Goal: Task Accomplishment & Management: Manage account settings

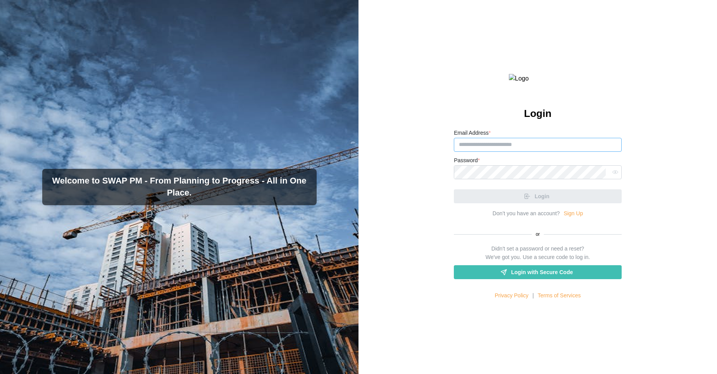
type input "**********"
click at [516, 152] on input "**********" at bounding box center [538, 145] width 168 height 14
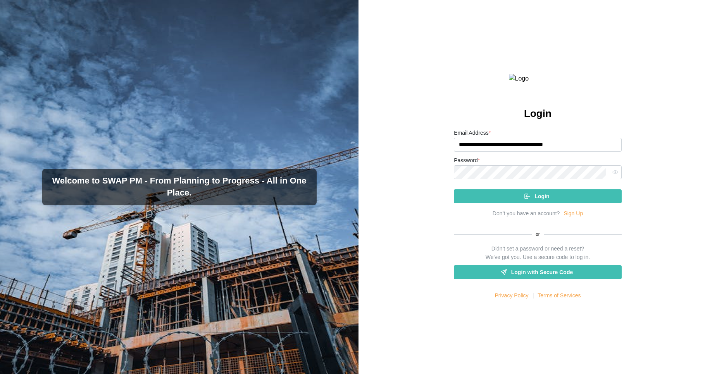
click at [472, 203] on div "Login" at bounding box center [536, 196] width 155 height 13
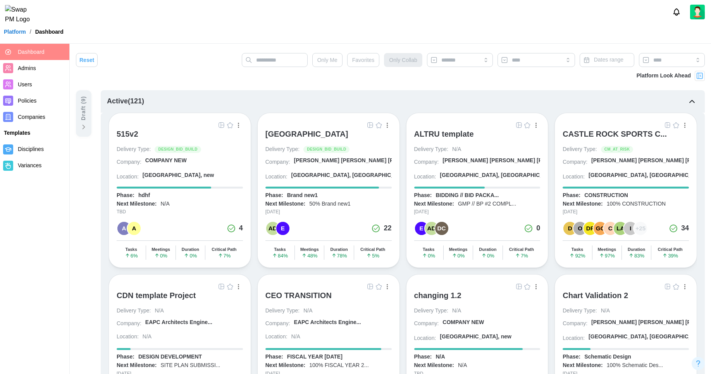
click at [293, 133] on div "[GEOGRAPHIC_DATA]" at bounding box center [306, 133] width 83 height 9
click at [387, 127] on div "button" at bounding box center [387, 127] width 1 height 1
click at [324, 95] on div "Active ( 121 )" at bounding box center [403, 101] width 604 height 22
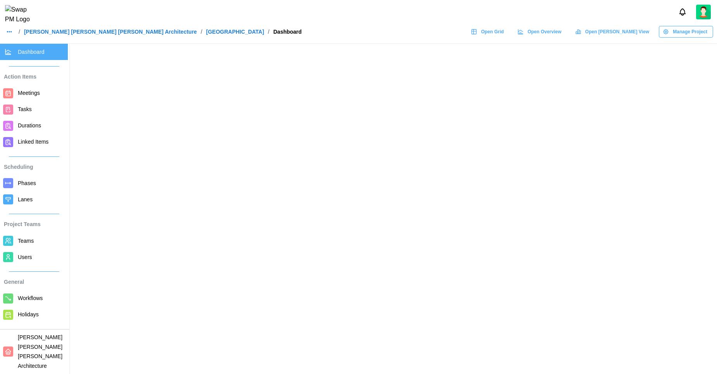
click at [696, 35] on span "Manage Project" at bounding box center [689, 31] width 34 height 11
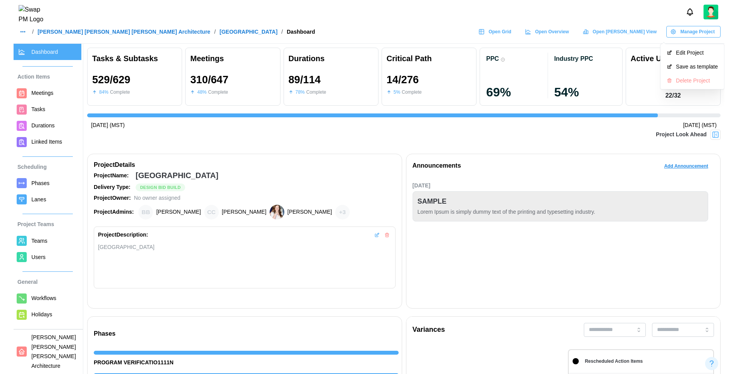
scroll to position [0, 6939]
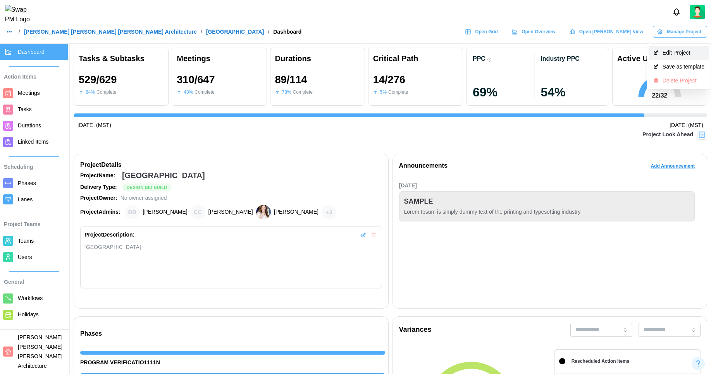
click at [679, 56] on button "Edit Project" at bounding box center [678, 53] width 60 height 14
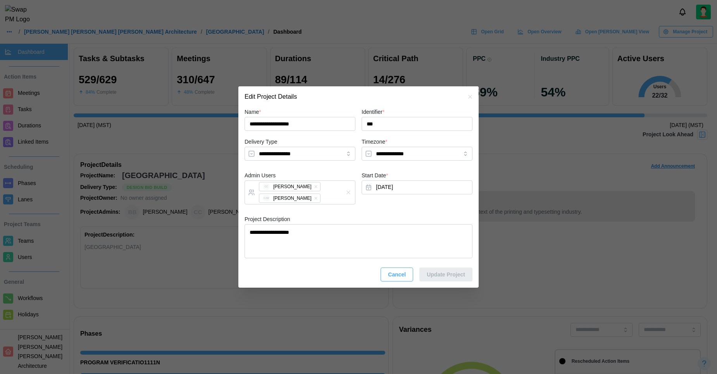
type textarea "*"
click at [471, 95] on icon "button" at bounding box center [470, 97] width 6 height 6
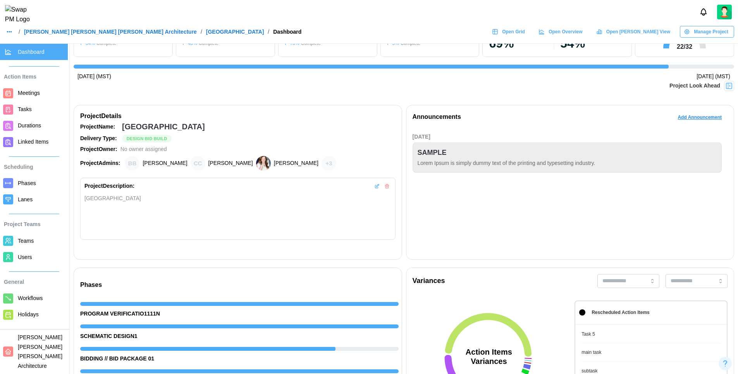
scroll to position [0, 0]
